Goal: Information Seeking & Learning: Understand process/instructions

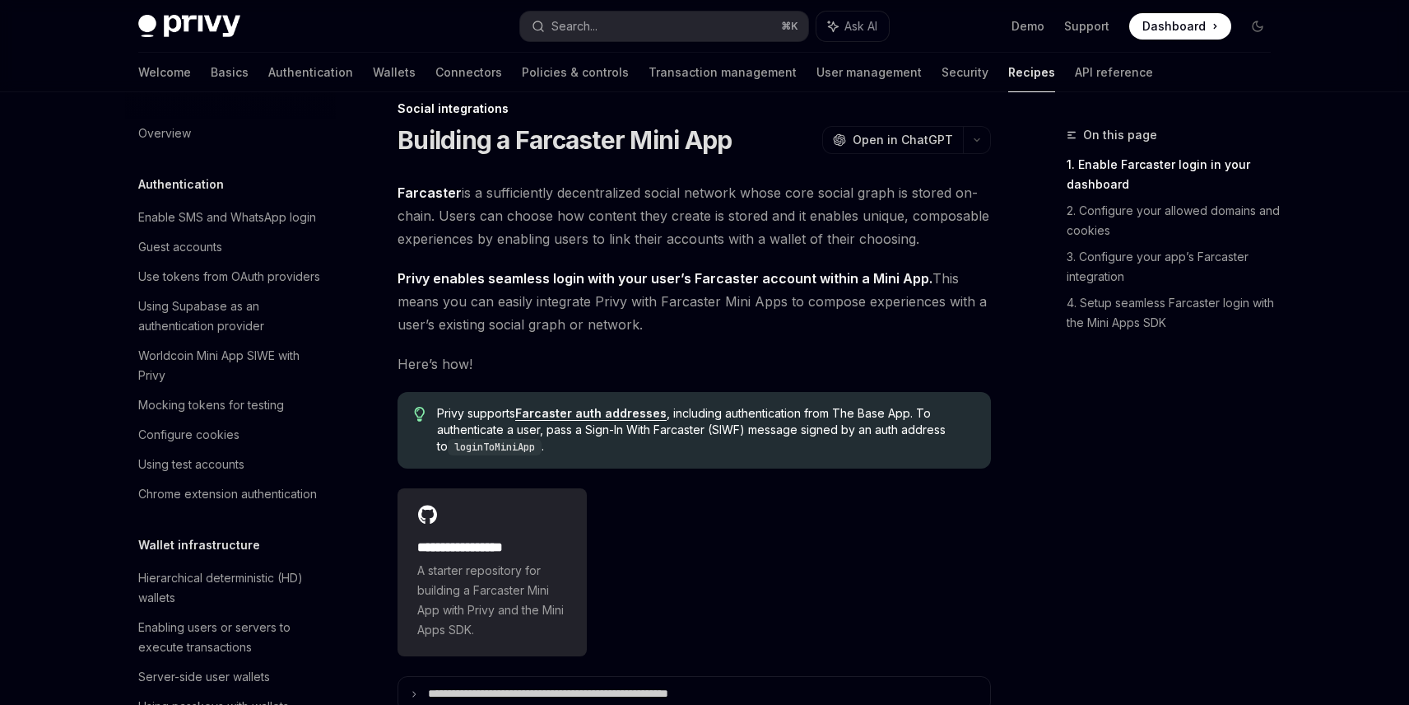
scroll to position [1024, 0]
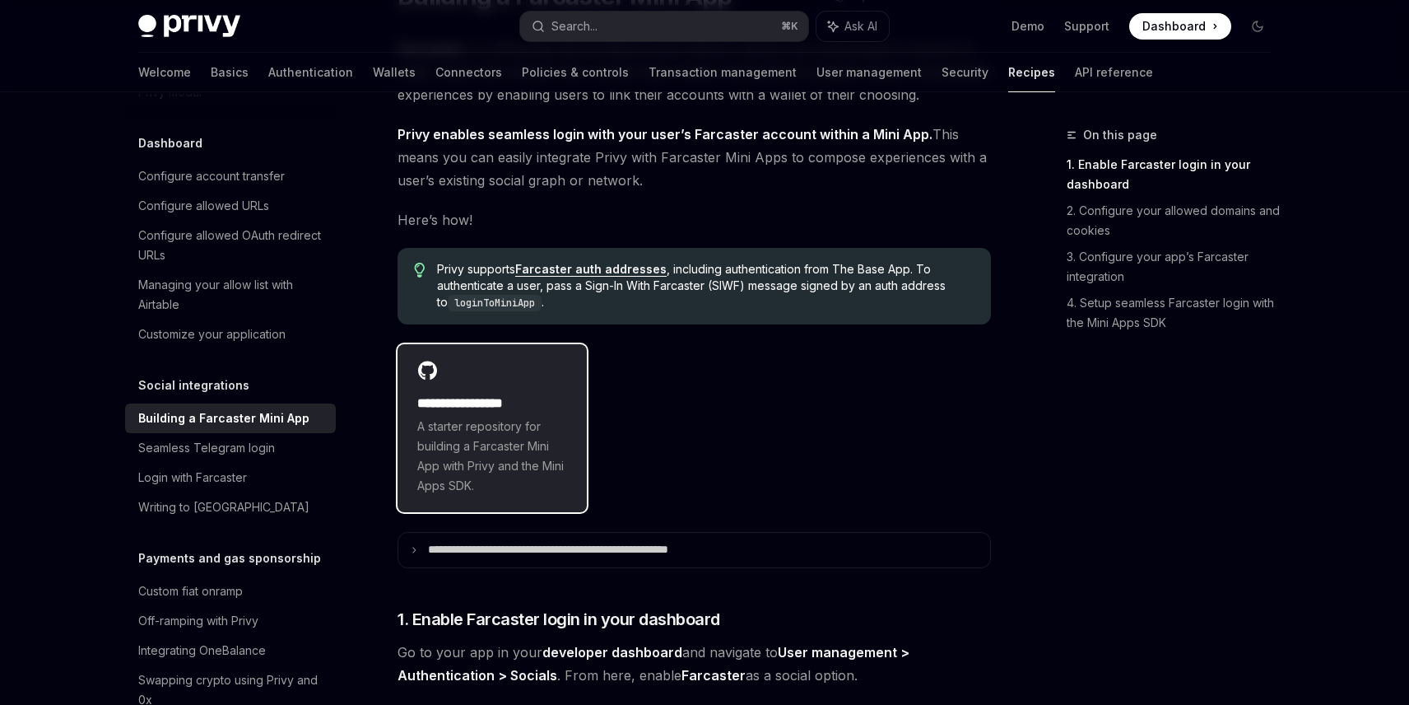
click at [509, 381] on div "**********" at bounding box center [492, 428] width 189 height 168
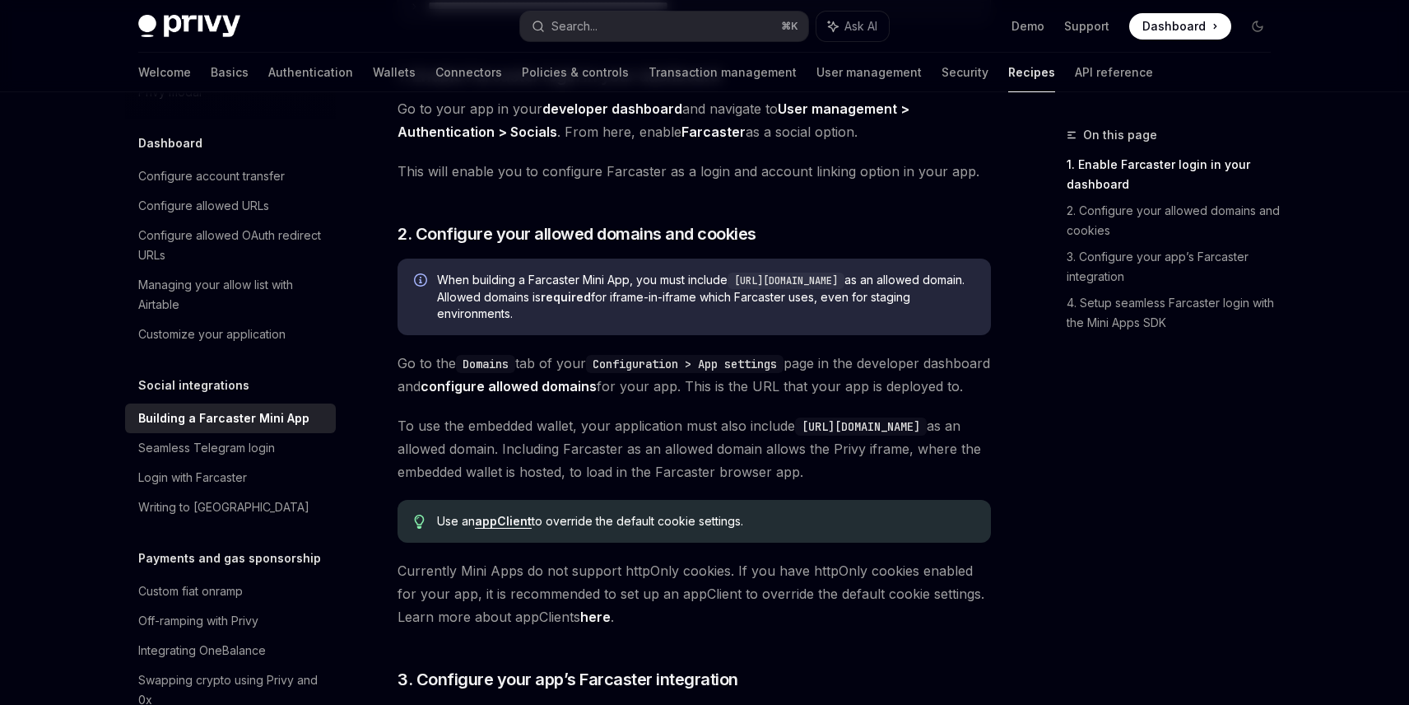
scroll to position [715, 0]
drag, startPoint x: 866, startPoint y: 281, endPoint x: 740, endPoint y: 275, distance: 126.1
click at [740, 275] on code "[URL][DOMAIN_NAME]" at bounding box center [786, 279] width 117 height 16
copy code "[URL][DOMAIN_NAME]"
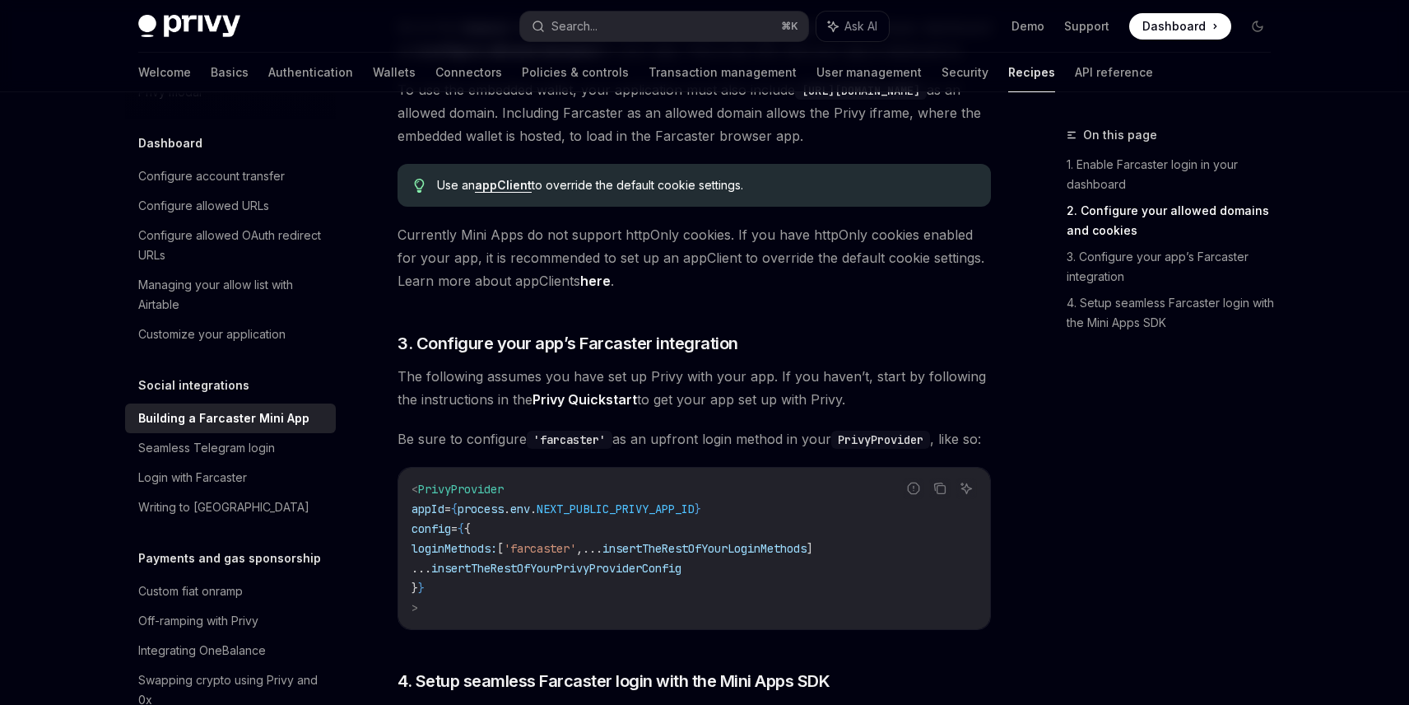
scroll to position [1053, 0]
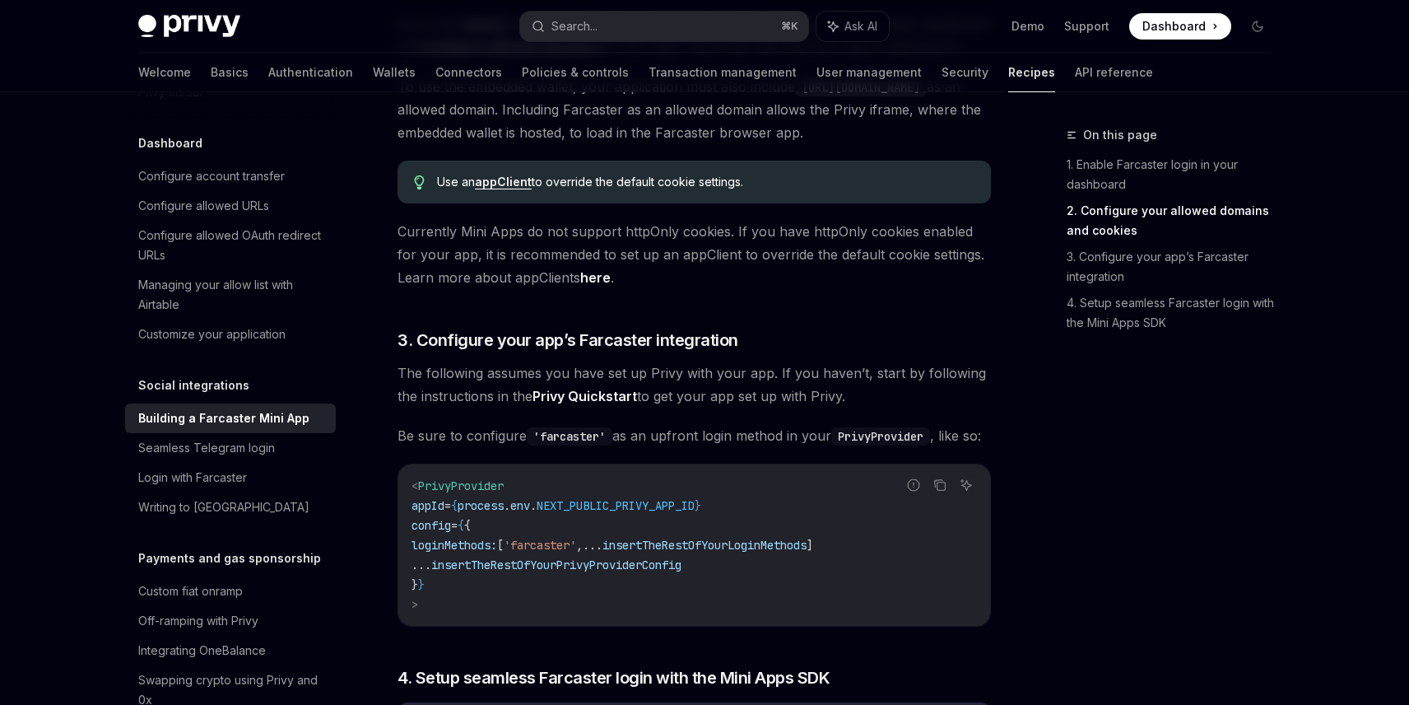
click at [576, 552] on span "'farcaster'" at bounding box center [540, 544] width 72 height 15
click at [498, 581] on code "< PrivyProvider appId = { process . env . NEXT_PUBLIC_PRIVY_APP_ID } config = {…" at bounding box center [694, 545] width 565 height 138
copy span "h"
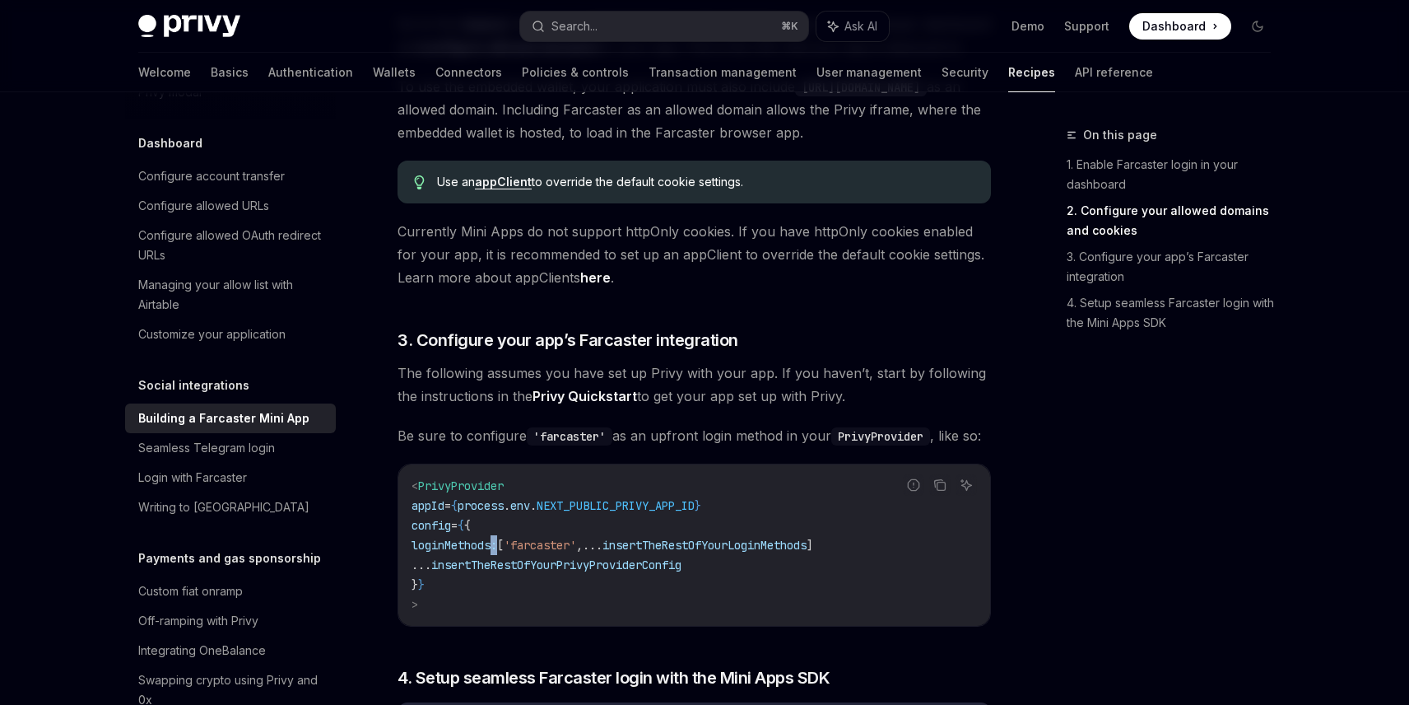
click at [497, 552] on span "loginMethods:" at bounding box center [455, 544] width 86 height 15
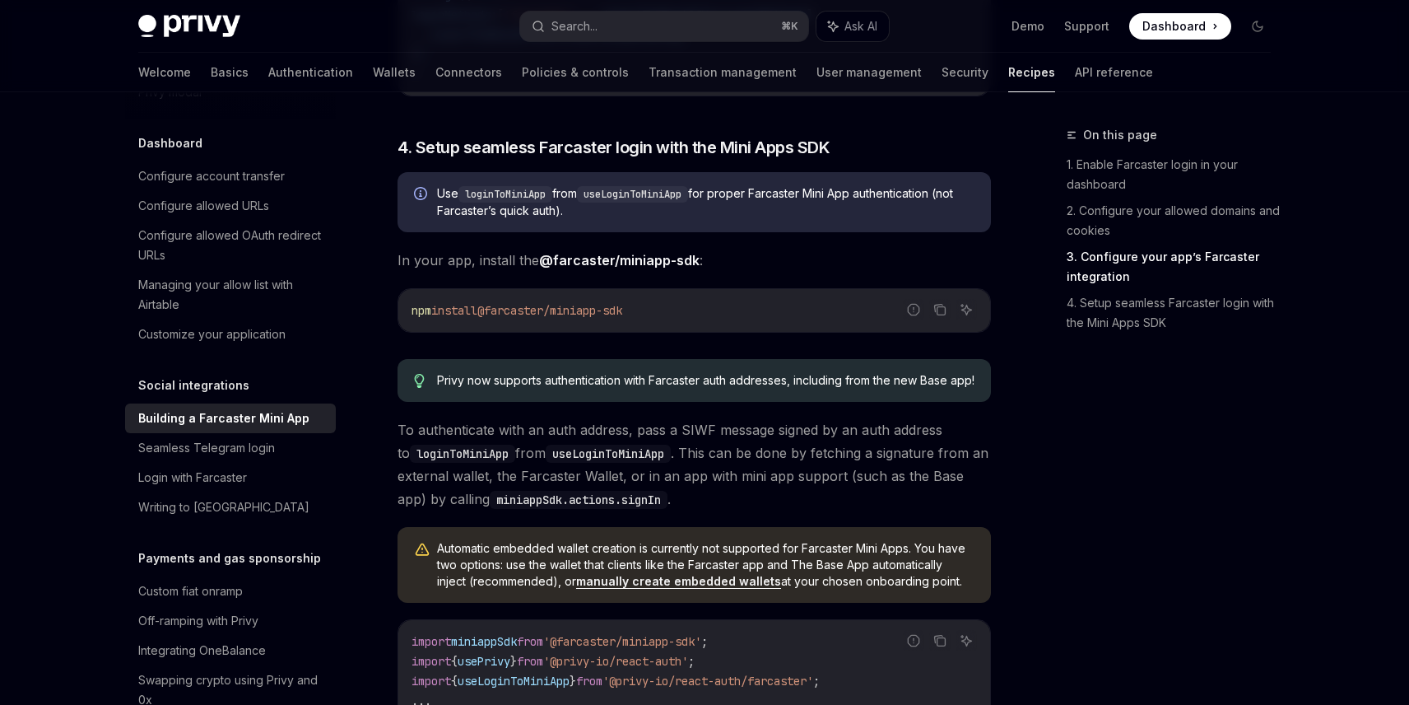
scroll to position [1589, 0]
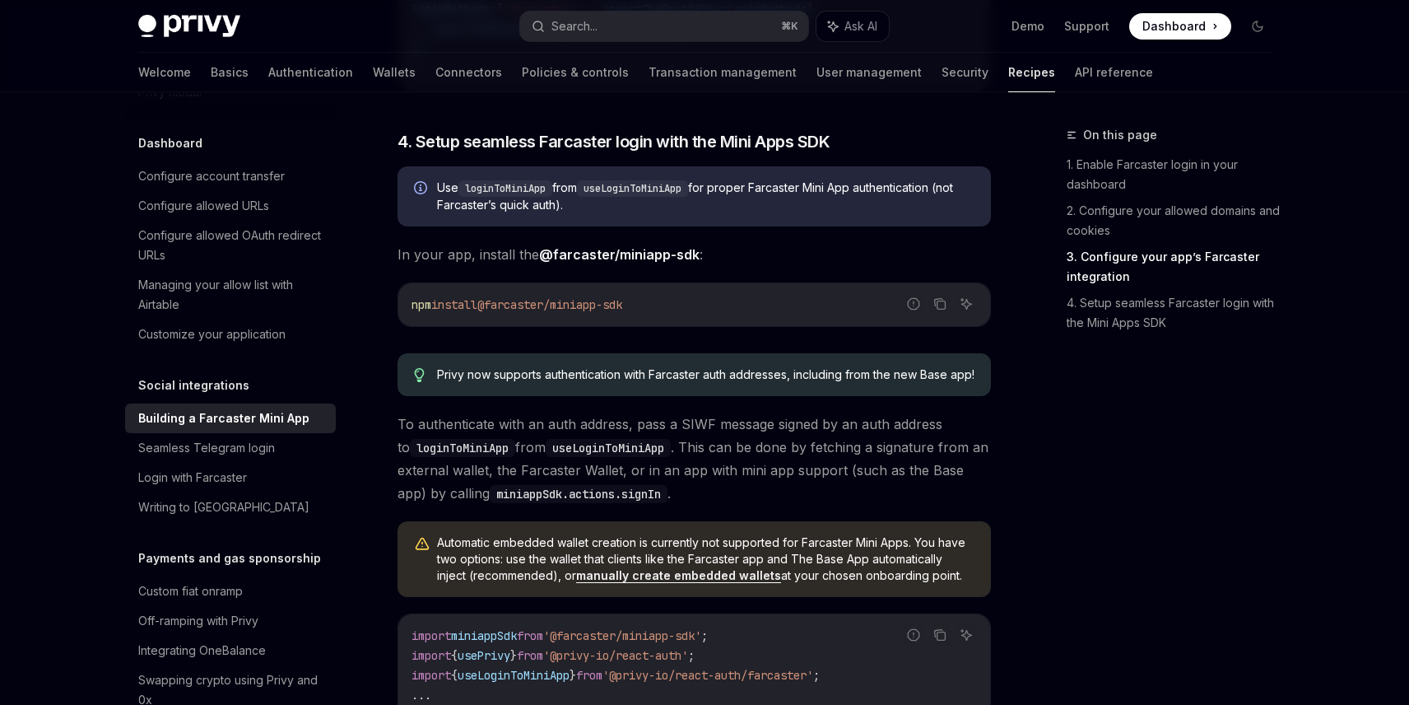
drag, startPoint x: 648, startPoint y: 348, endPoint x: 495, endPoint y: 345, distance: 153.1
click at [495, 314] on code "npm install @farcaster/miniapp-sdk" at bounding box center [694, 305] width 565 height 20
copy span "@farcaster/miniapp-sdk"
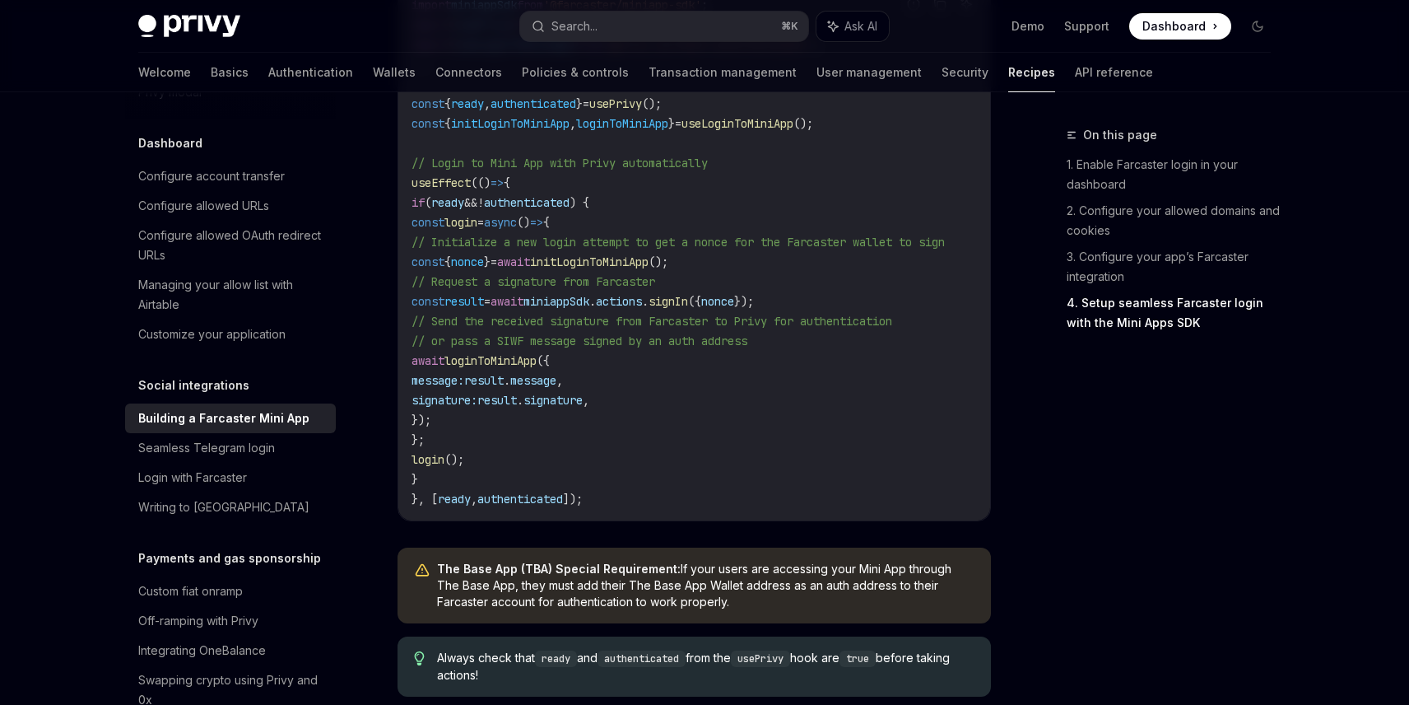
scroll to position [2221, 0]
click at [649, 267] on span "initLoginToMiniApp" at bounding box center [589, 260] width 119 height 15
copy span "initLoginToMiniApp"
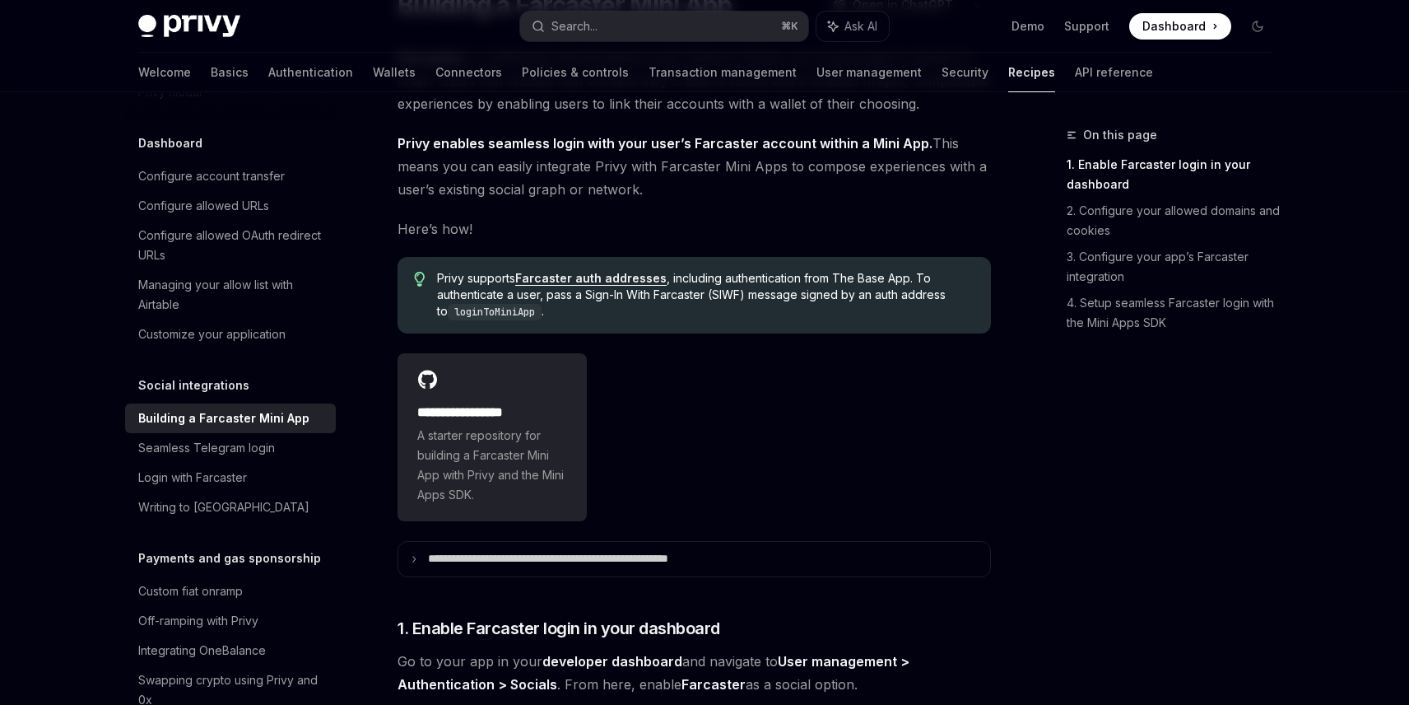
scroll to position [163, 0]
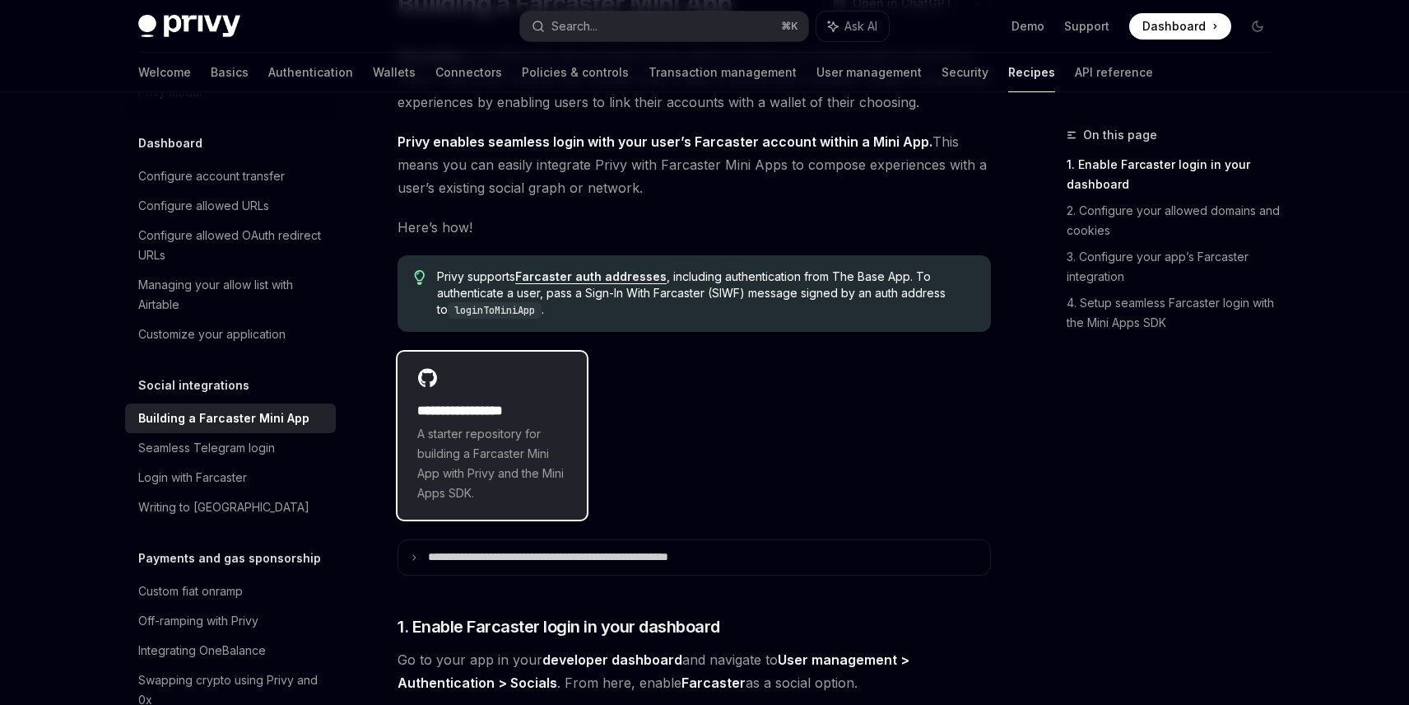
click at [524, 407] on h2 "**********" at bounding box center [492, 411] width 150 height 20
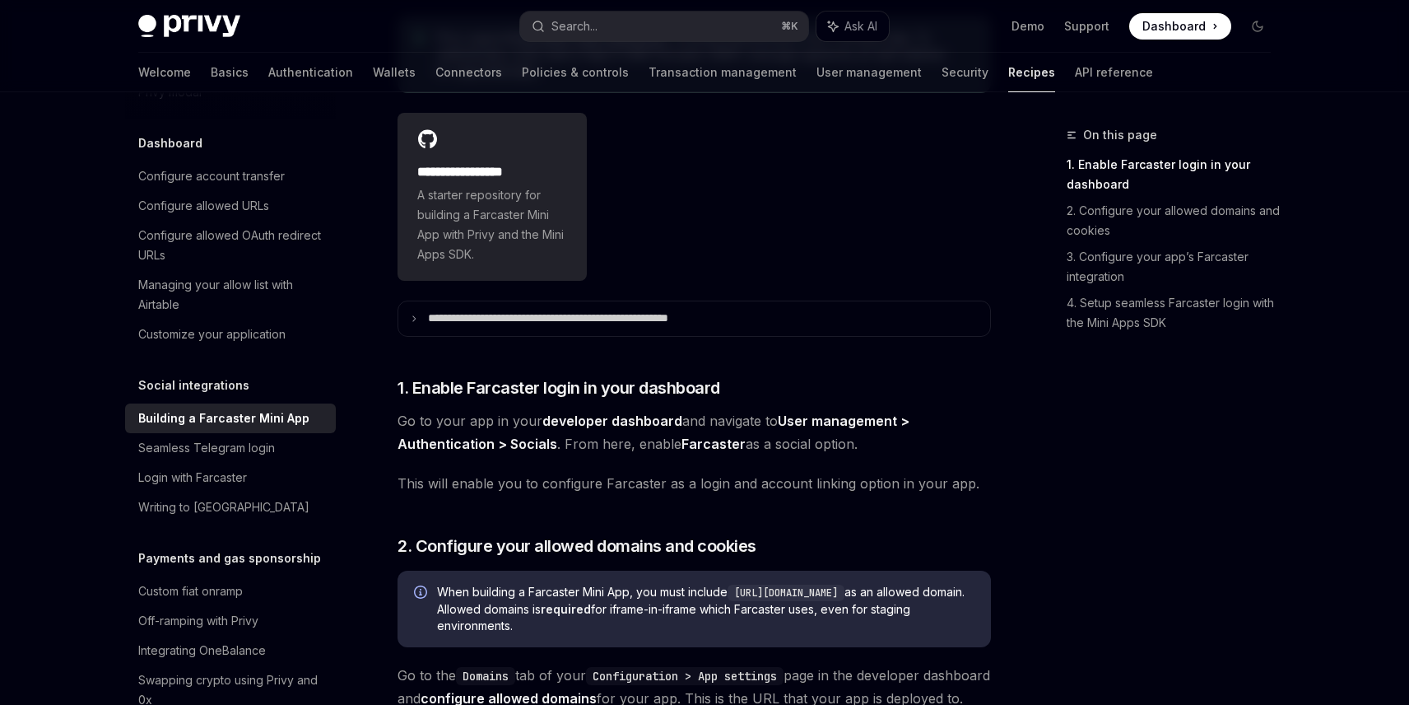
scroll to position [430, 0]
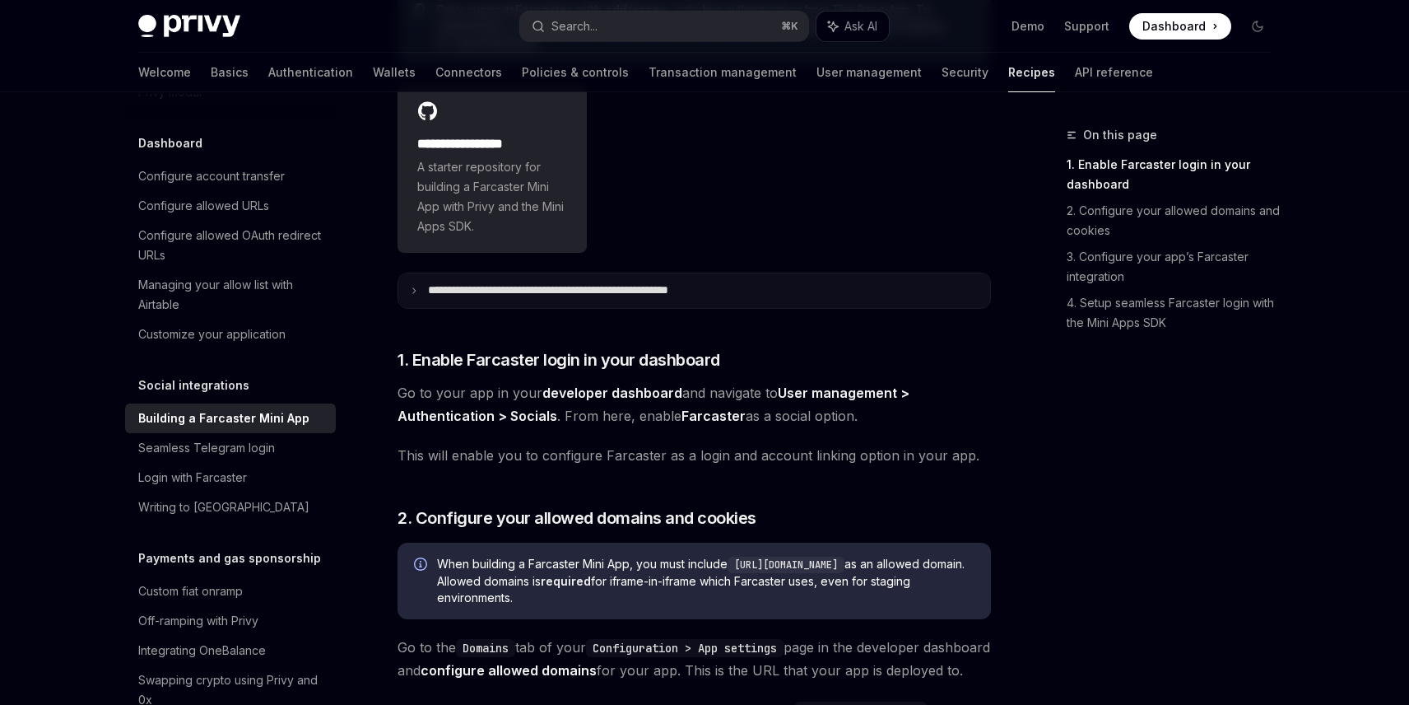
click at [424, 296] on summary "**********" at bounding box center [694, 290] width 592 height 35
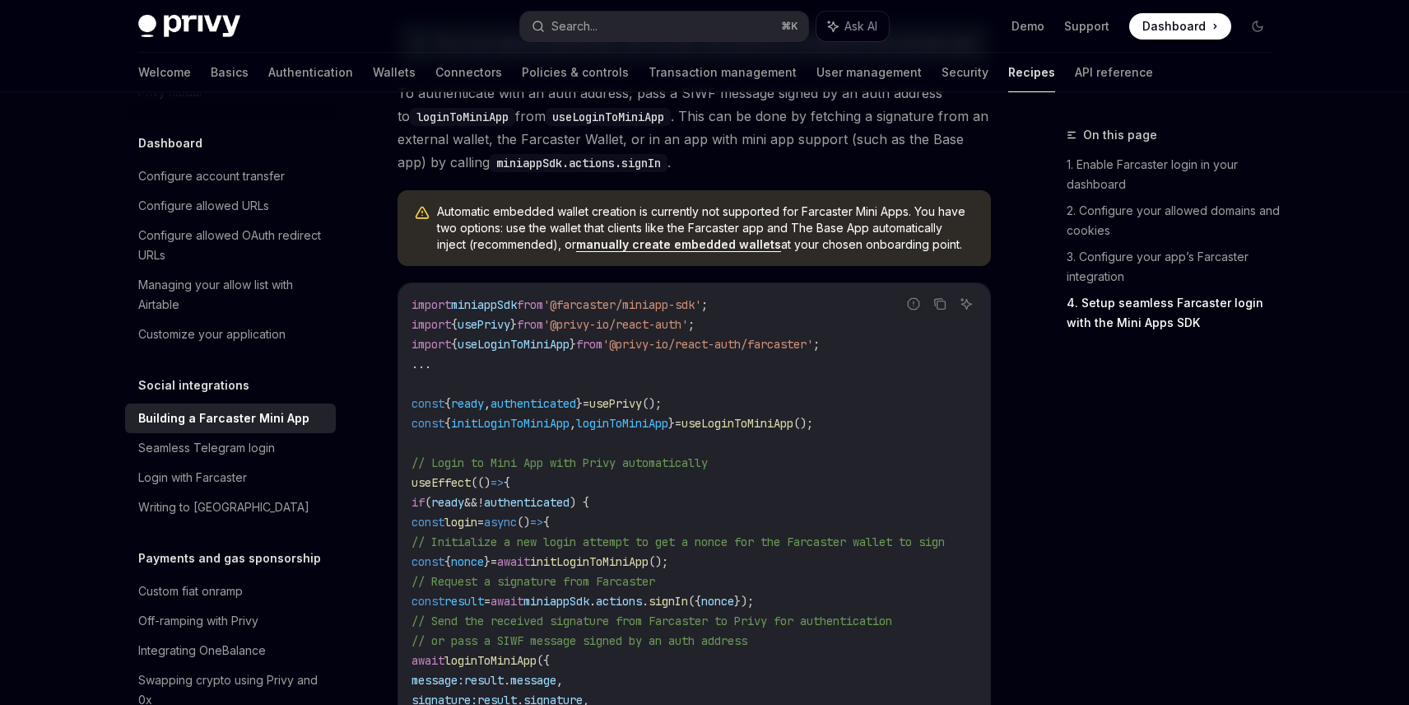
scroll to position [2063, 0]
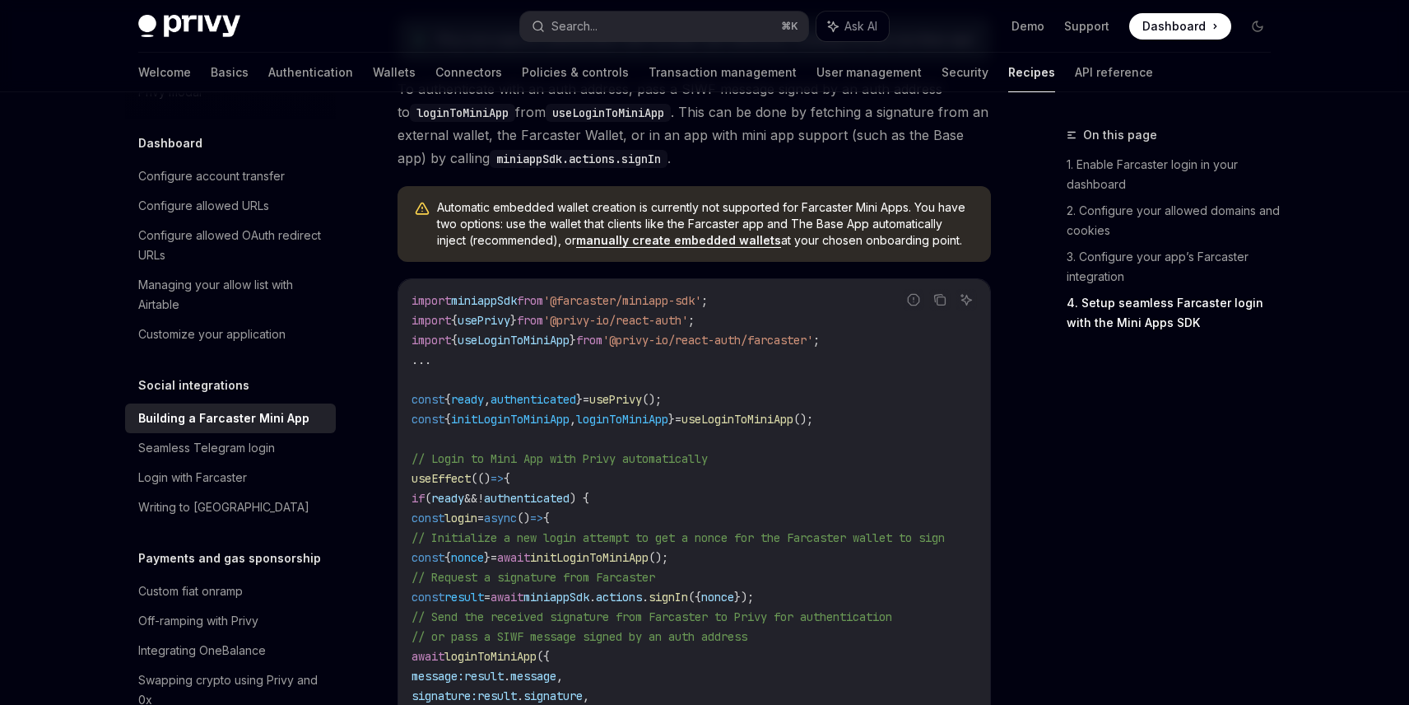
click at [715, 248] on link "manually create embedded wallets" at bounding box center [678, 240] width 205 height 15
type textarea "*"
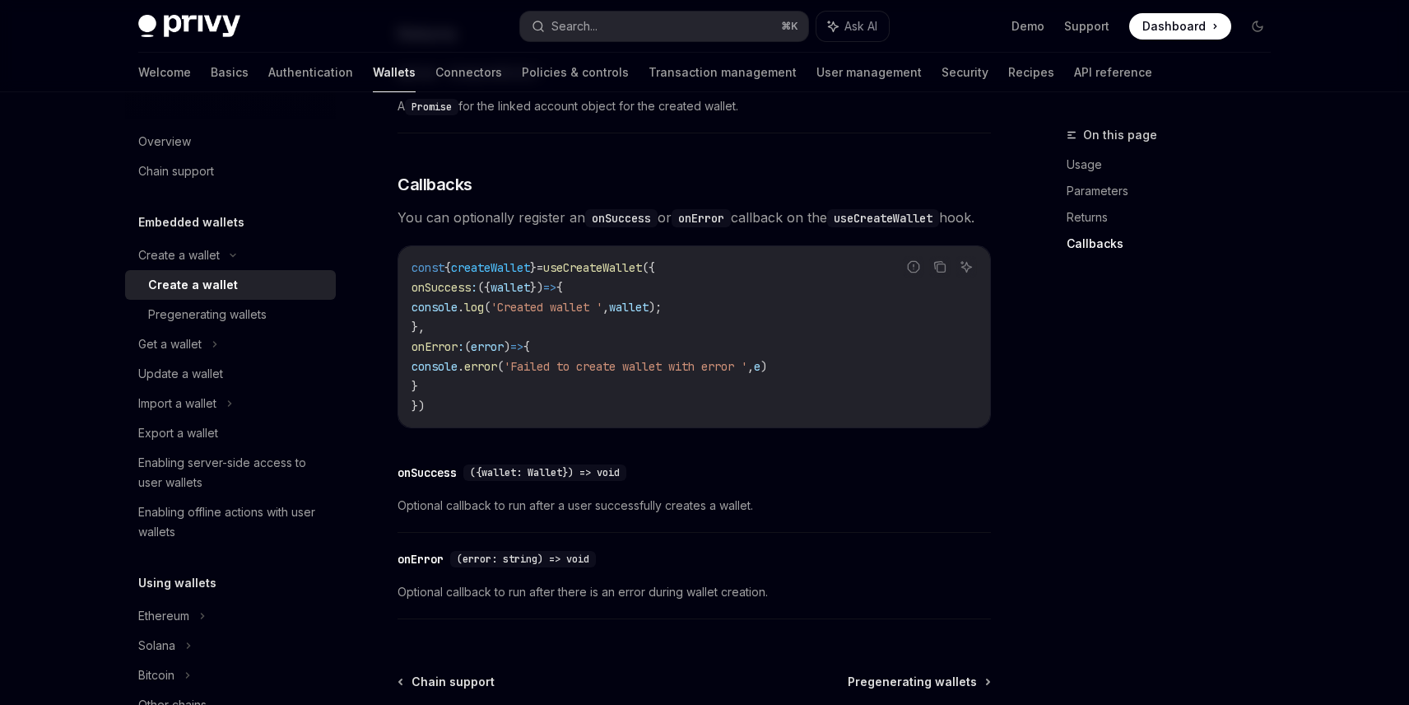
scroll to position [1173, 0]
